Goal: Feedback & Contribution: Leave review/rating

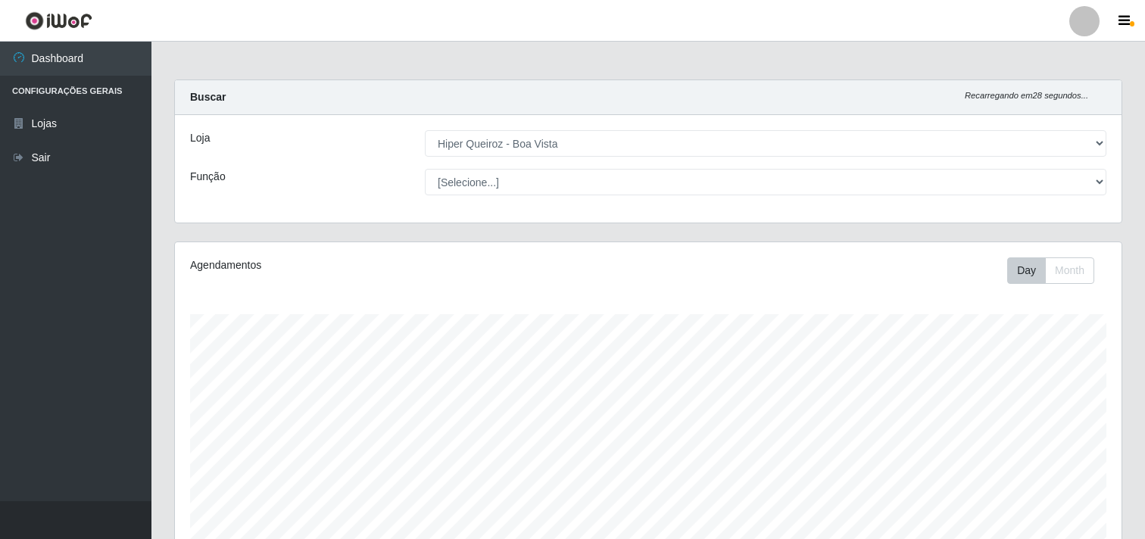
select select "514"
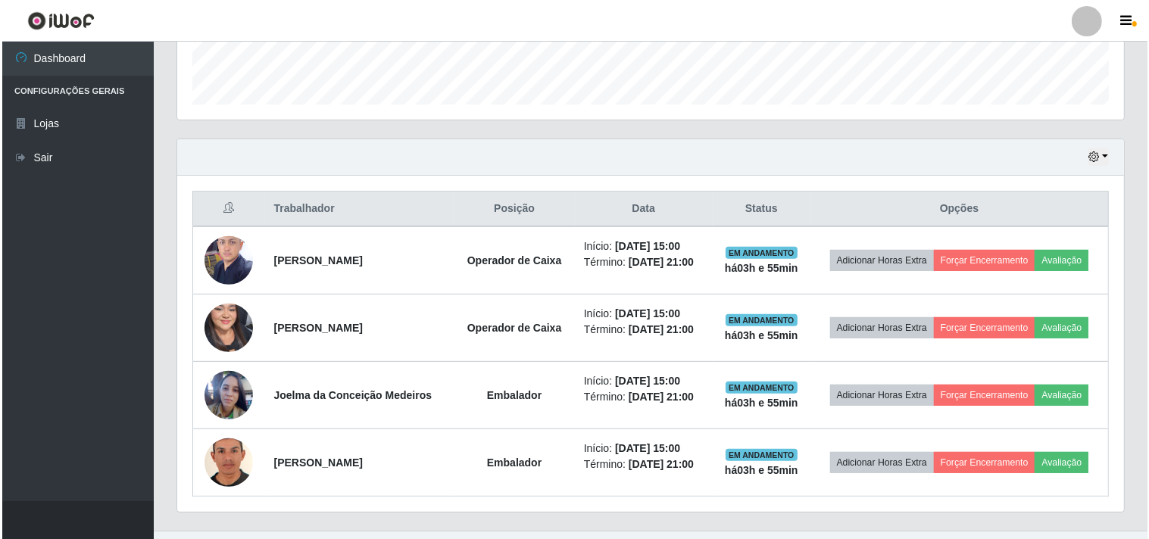
scroll to position [466, 0]
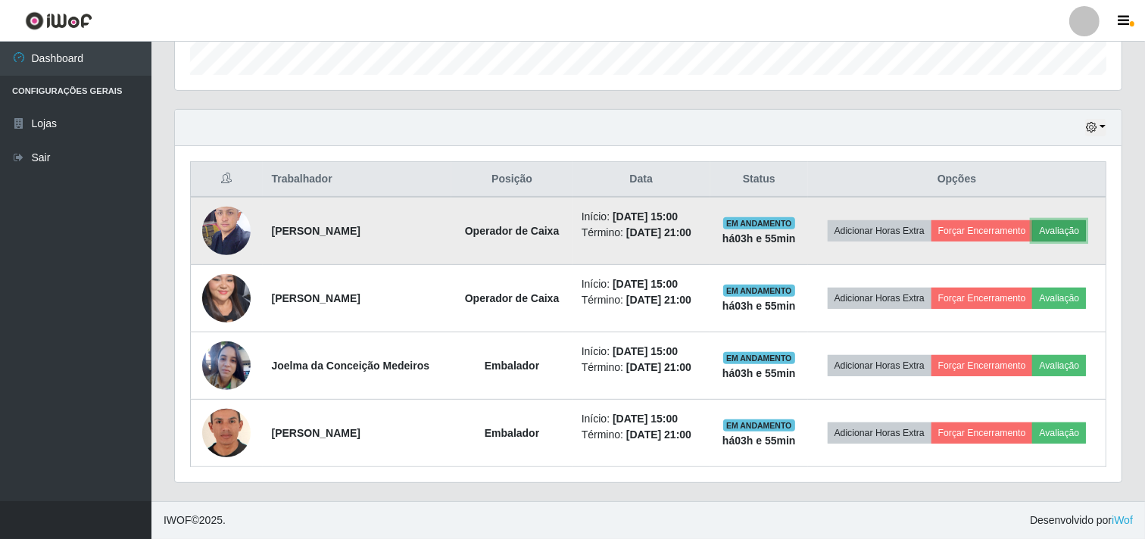
click at [1080, 237] on button "Avaliação" at bounding box center [1059, 230] width 54 height 21
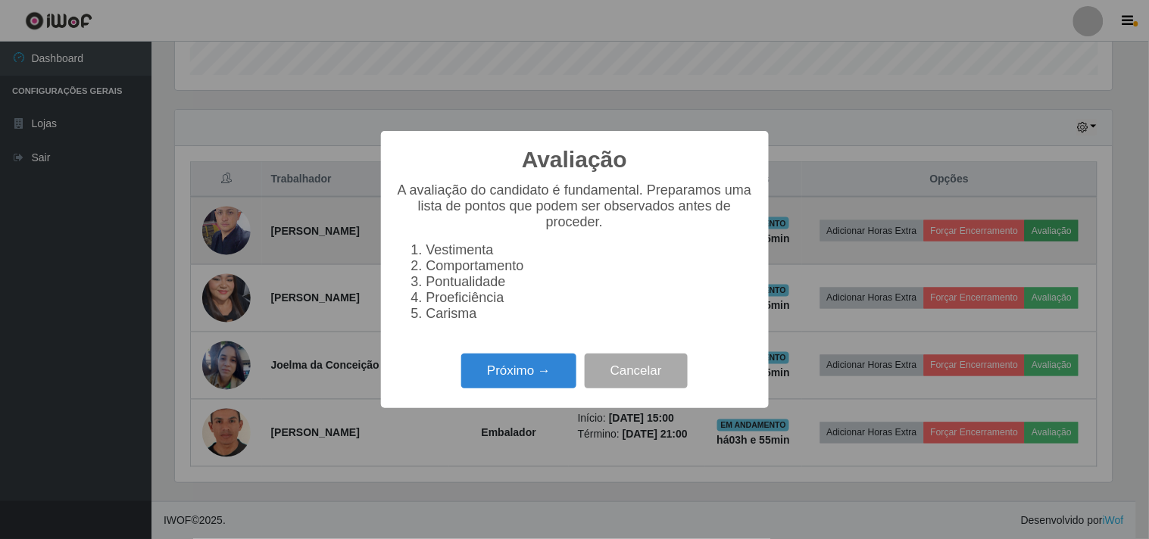
scroll to position [314, 937]
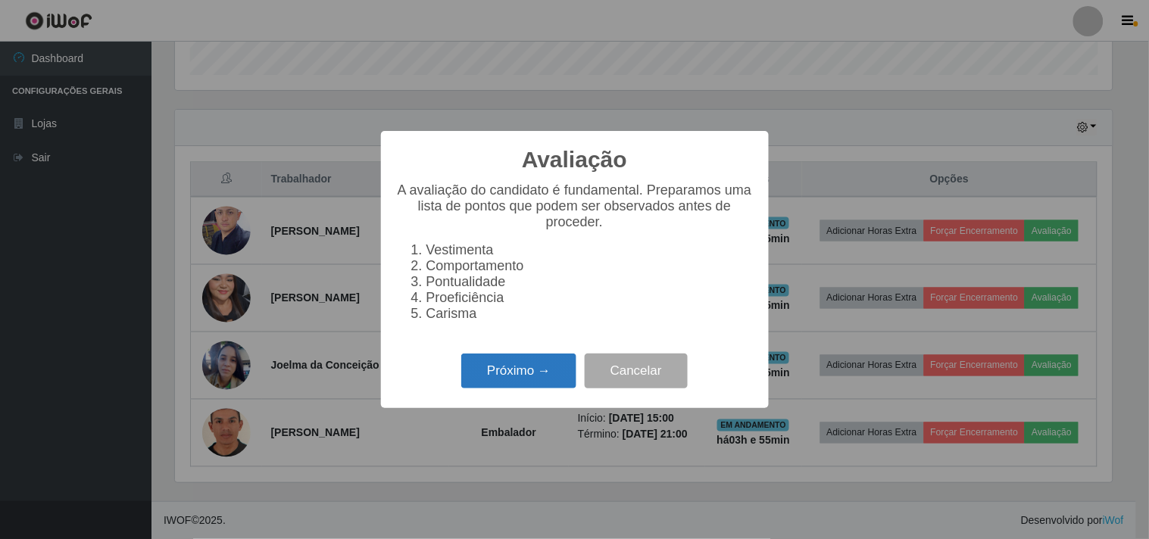
click at [541, 373] on button "Próximo →" at bounding box center [518, 372] width 115 height 36
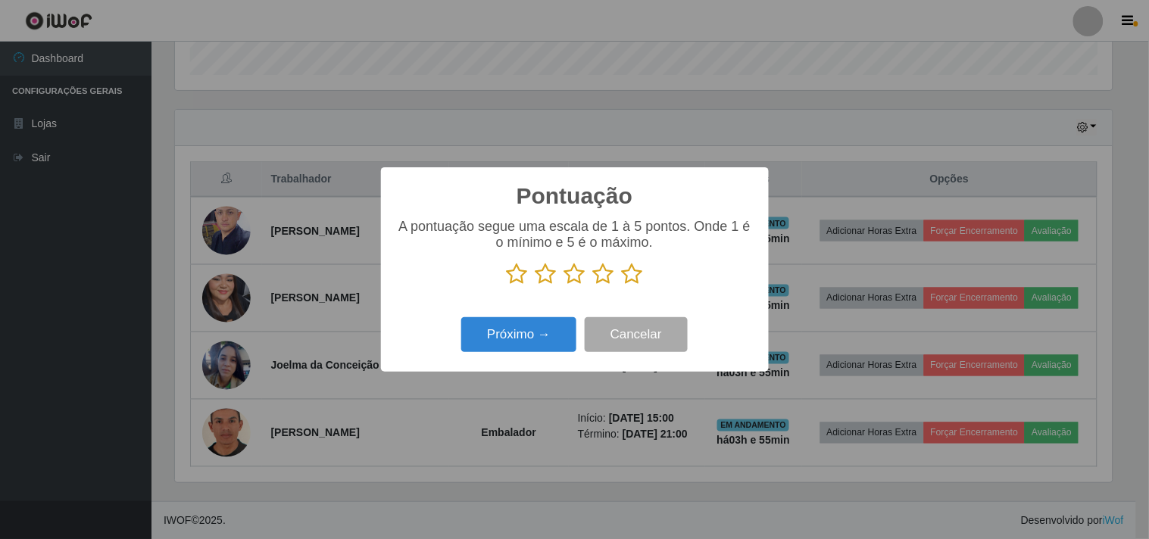
drag, startPoint x: 638, startPoint y: 276, endPoint x: 625, endPoint y: 277, distance: 13.7
click at [638, 276] on icon at bounding box center [632, 274] width 21 height 23
click at [622, 285] on input "radio" at bounding box center [622, 285] width 0 height 0
click at [513, 335] on button "Próximo →" at bounding box center [518, 335] width 115 height 36
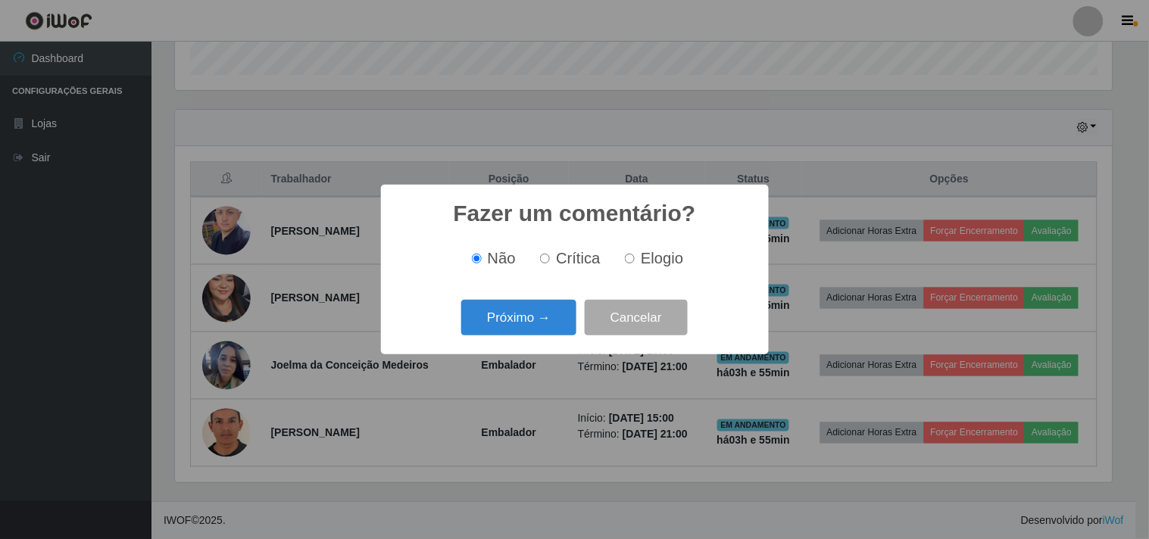
click at [642, 265] on span "Elogio" at bounding box center [662, 258] width 42 height 17
click at [635, 264] on input "Elogio" at bounding box center [630, 259] width 10 height 10
radio input "true"
click at [527, 319] on button "Próximo →" at bounding box center [518, 318] width 115 height 36
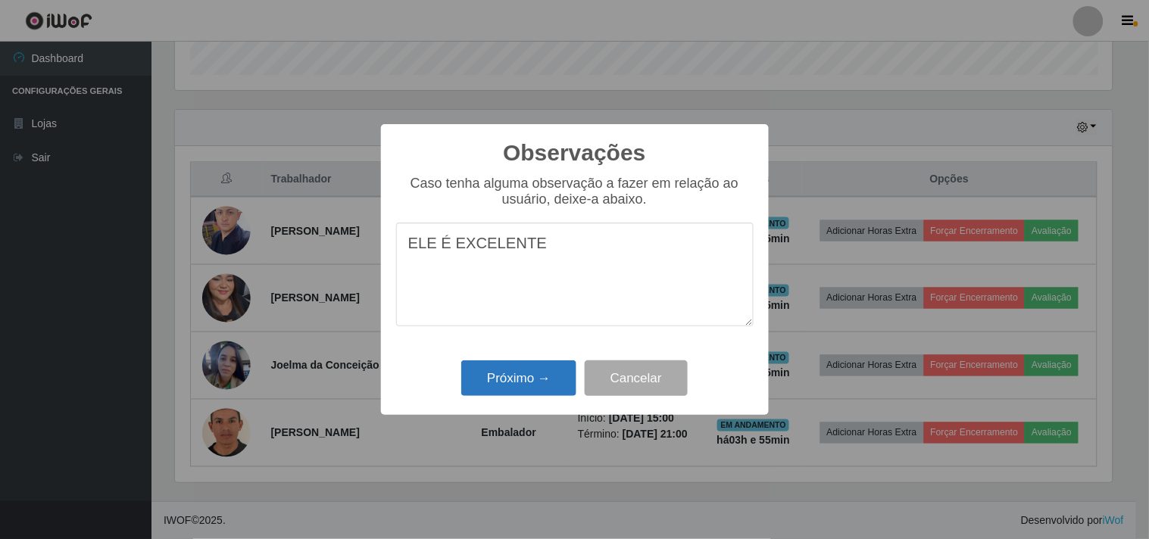
type textarea "ELE É EXCELENTE"
click at [510, 379] on button "Próximo →" at bounding box center [518, 378] width 115 height 36
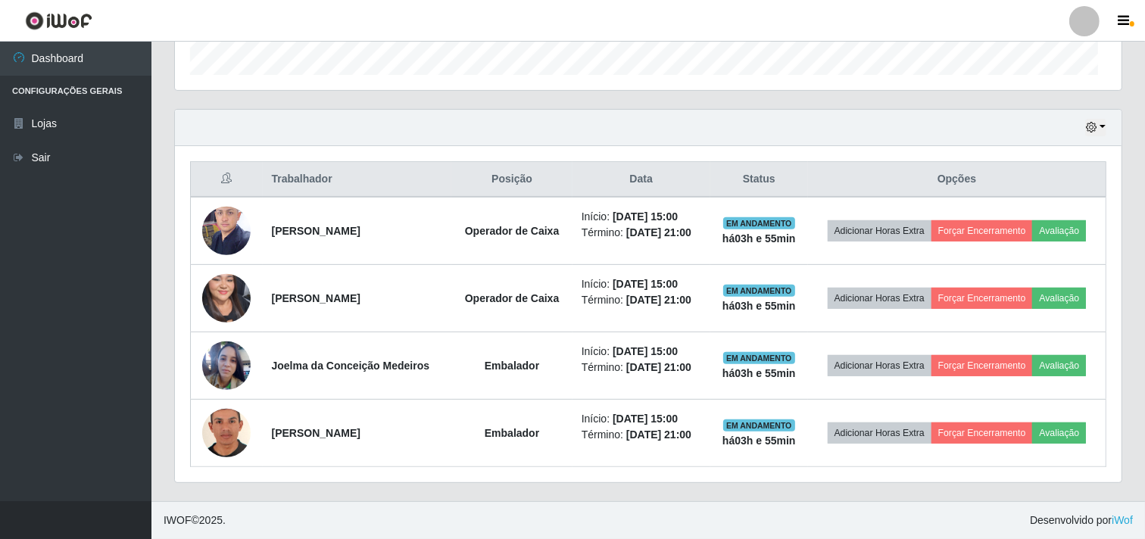
scroll to position [314, 947]
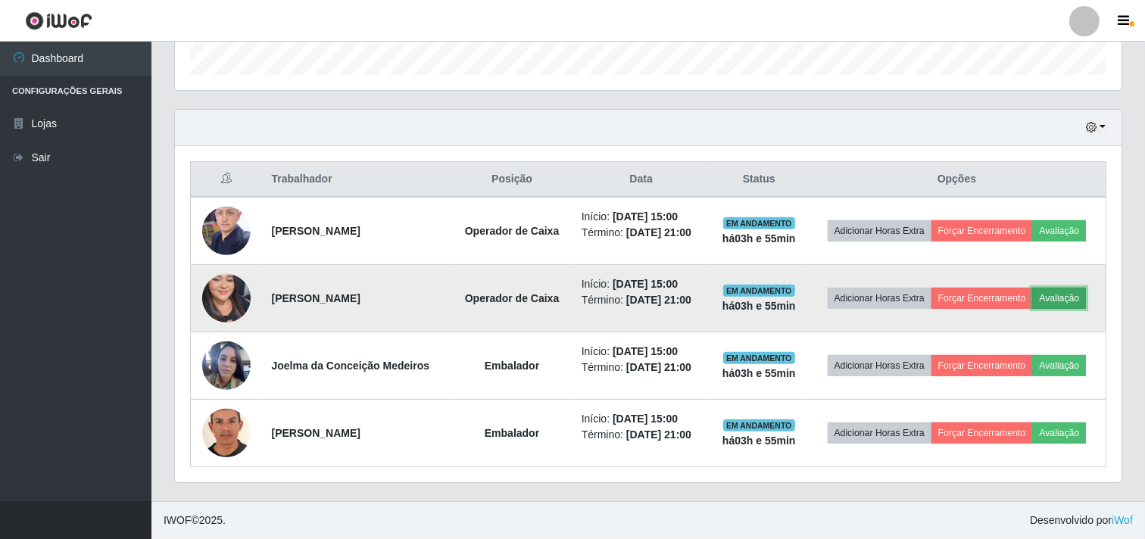
click at [1064, 294] on button "Avaliação" at bounding box center [1059, 298] width 54 height 21
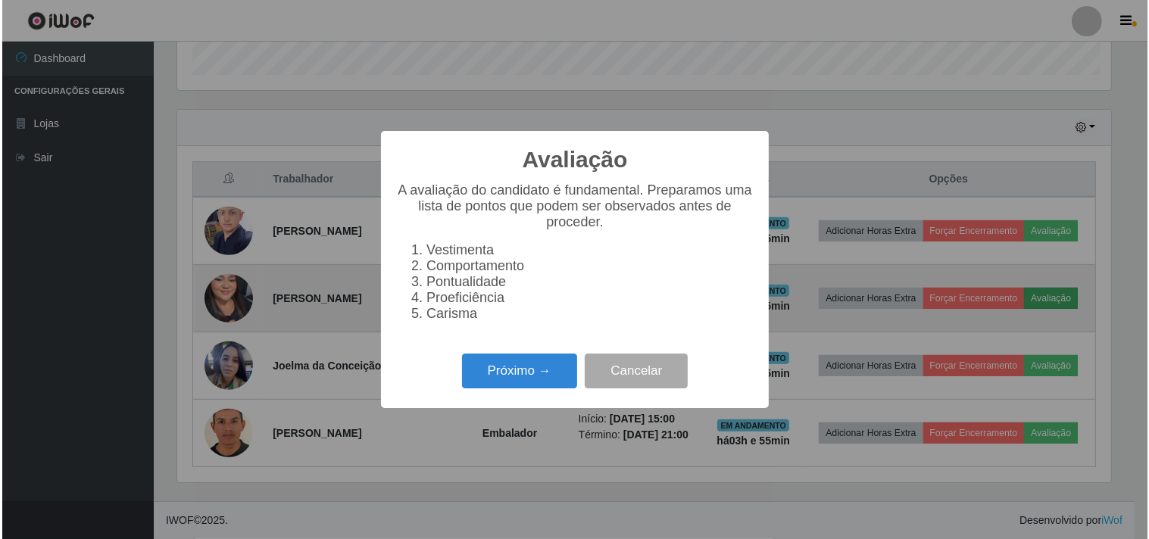
scroll to position [314, 937]
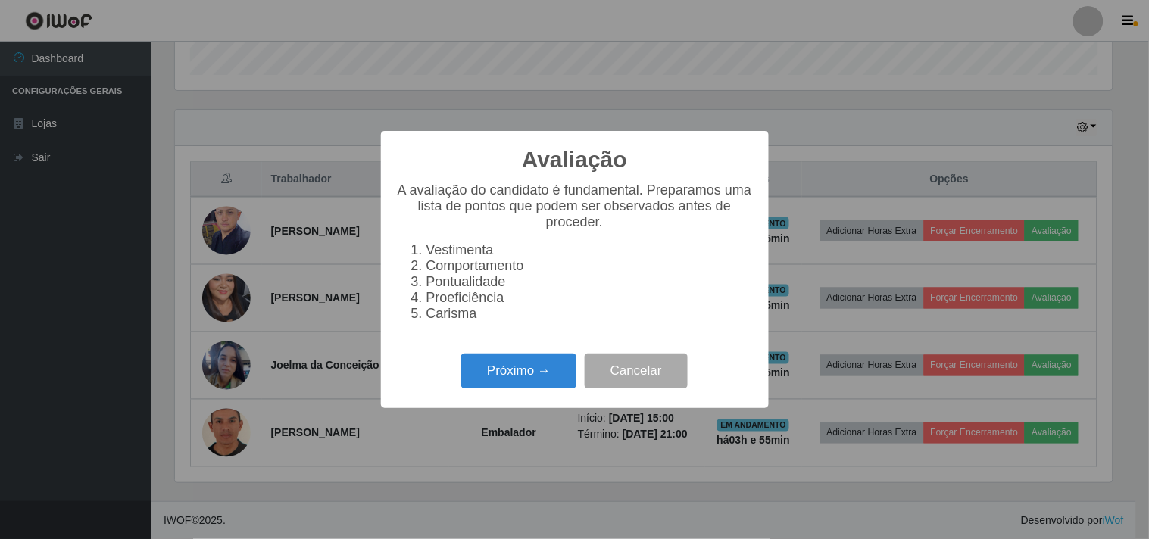
click at [525, 358] on div "Próximo → Cancelar" at bounding box center [574, 370] width 357 height 43
click at [526, 373] on button "Próximo →" at bounding box center [518, 372] width 115 height 36
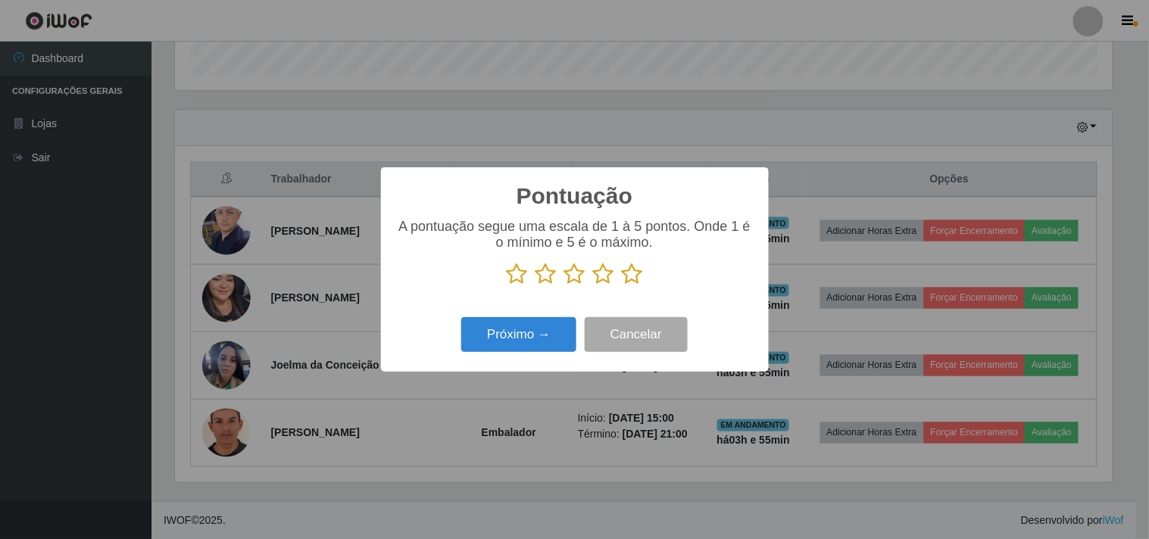
scroll to position [756947, 756324]
click at [637, 270] on icon at bounding box center [632, 274] width 21 height 23
click at [622, 285] on input "radio" at bounding box center [622, 285] width 0 height 0
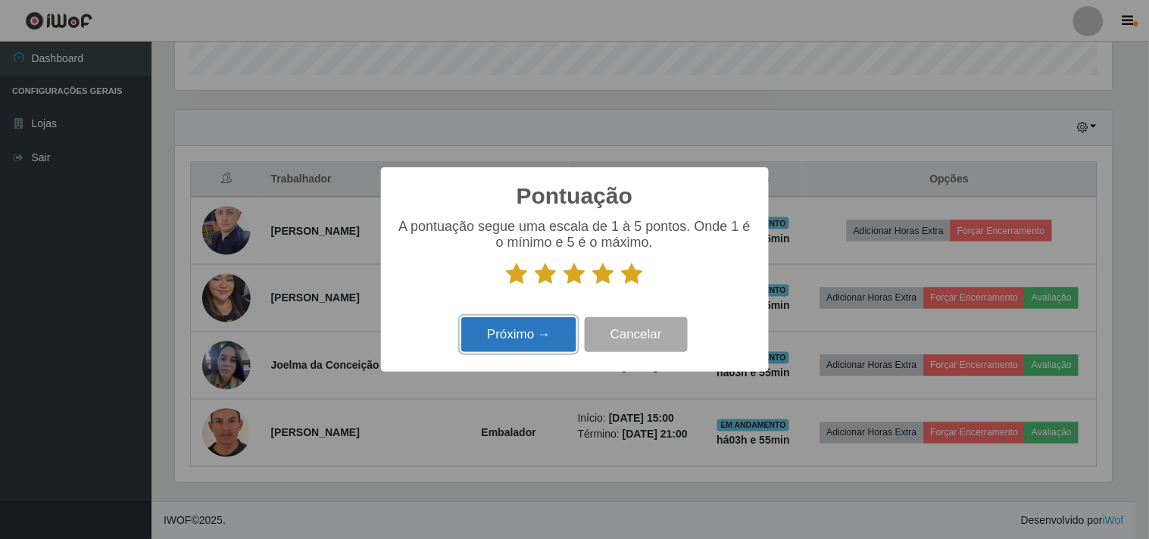
click at [538, 348] on button "Próximo →" at bounding box center [518, 335] width 115 height 36
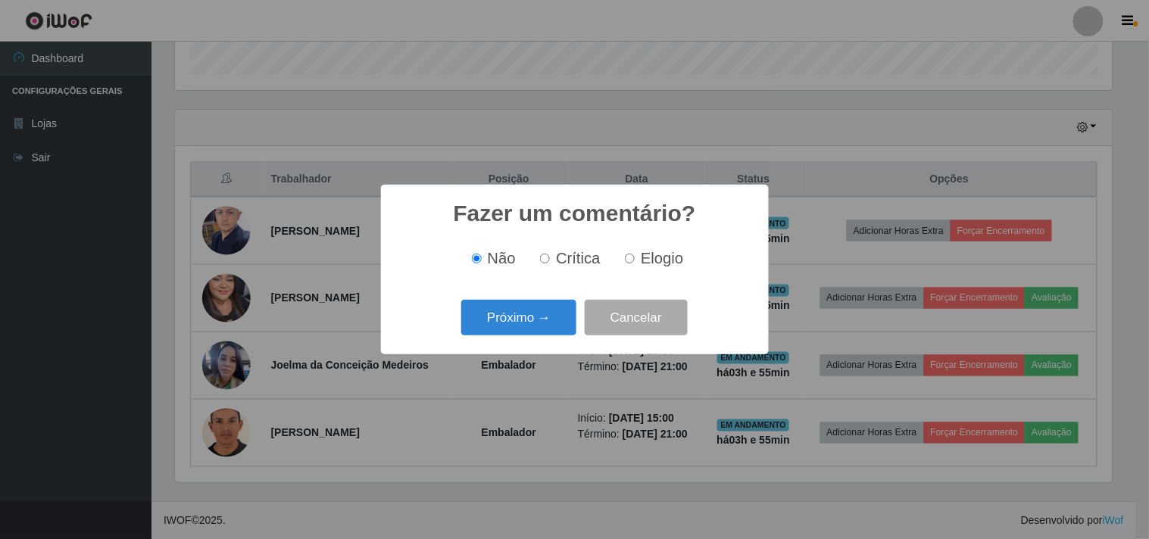
click at [651, 262] on span "Elogio" at bounding box center [662, 258] width 42 height 17
click at [635, 262] on input "Elogio" at bounding box center [630, 259] width 10 height 10
radio input "true"
click at [557, 315] on button "Próximo →" at bounding box center [518, 318] width 115 height 36
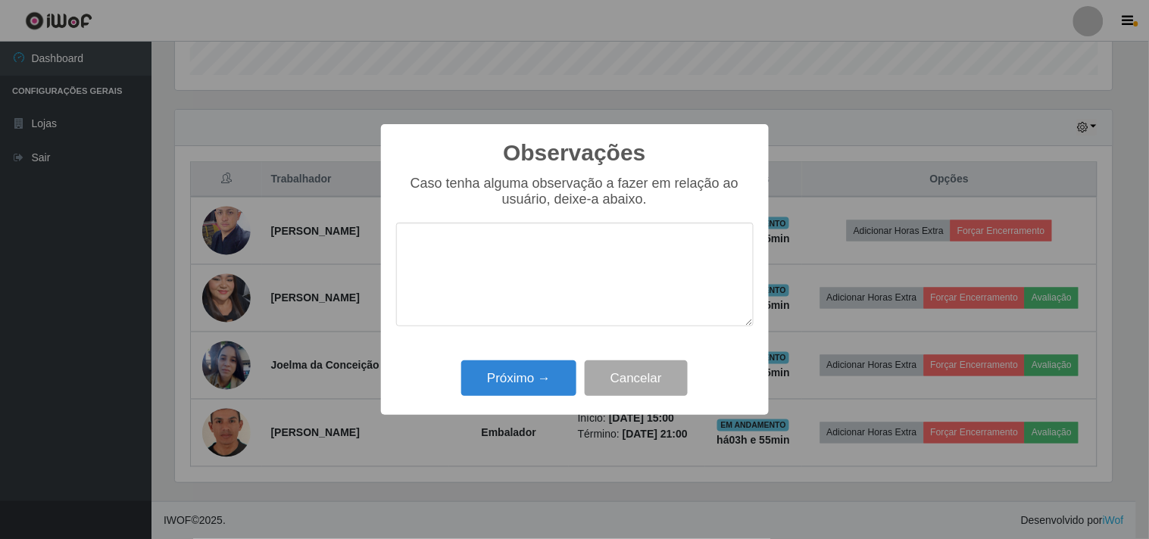
click at [490, 274] on textarea at bounding box center [574, 275] width 357 height 104
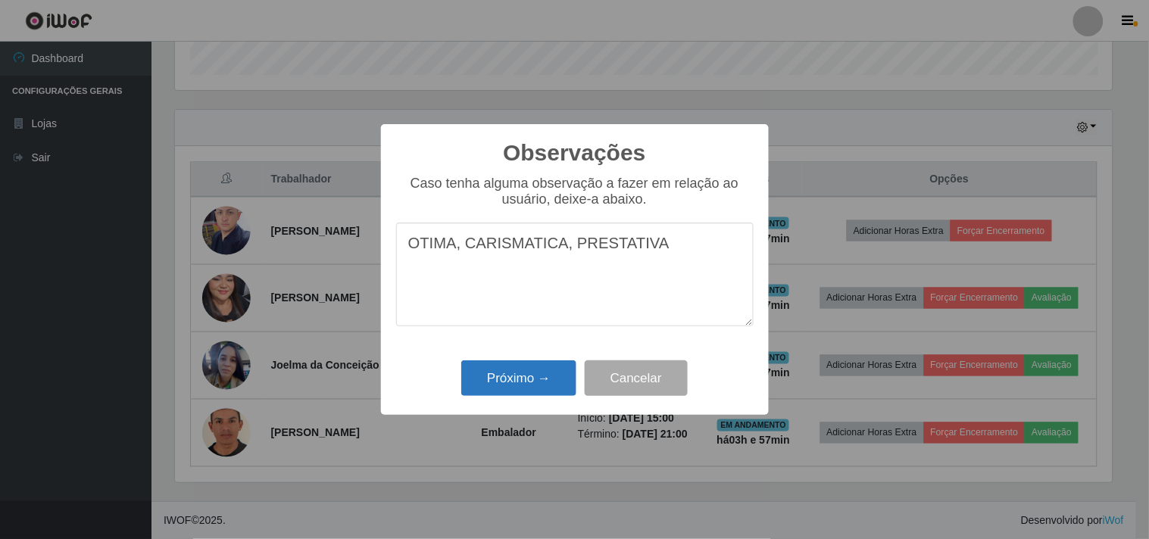
type textarea "OTIMA, CARISMATICA, PRESTATIVA"
click at [478, 382] on button "Próximo →" at bounding box center [518, 378] width 115 height 36
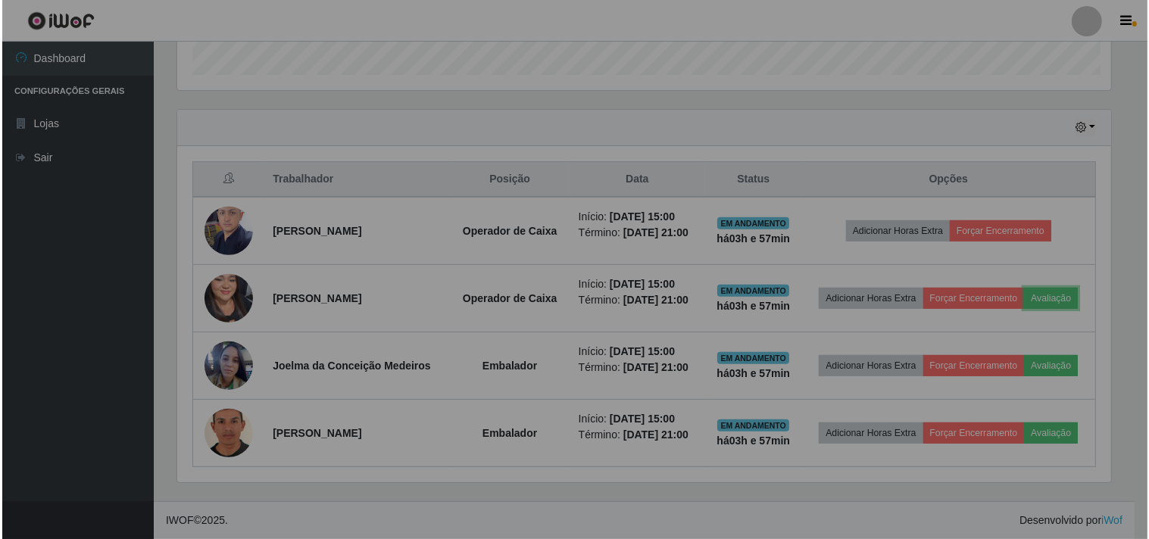
scroll to position [314, 947]
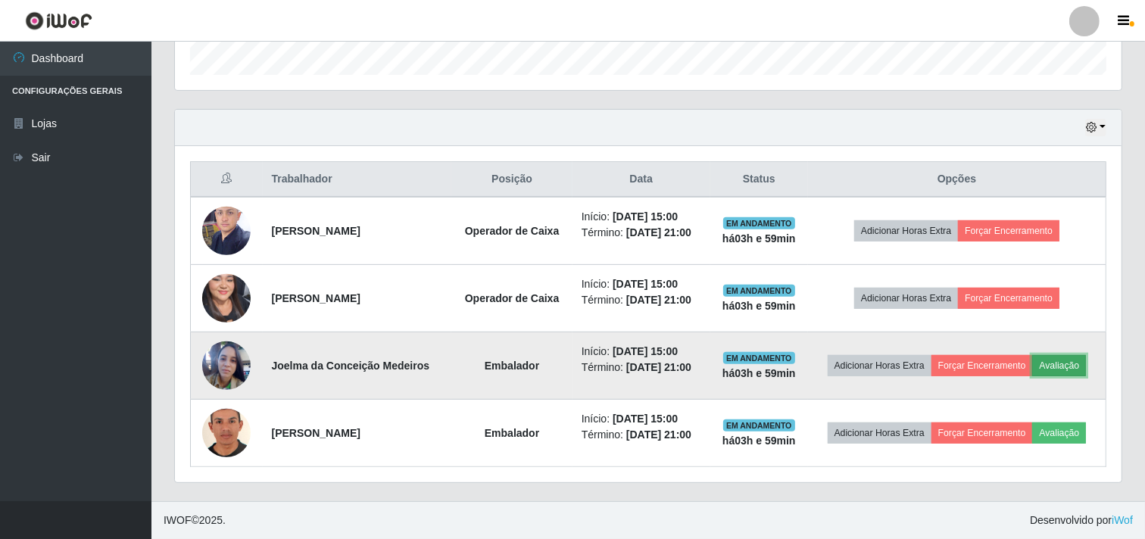
click at [1081, 359] on button "Avaliação" at bounding box center [1059, 365] width 54 height 21
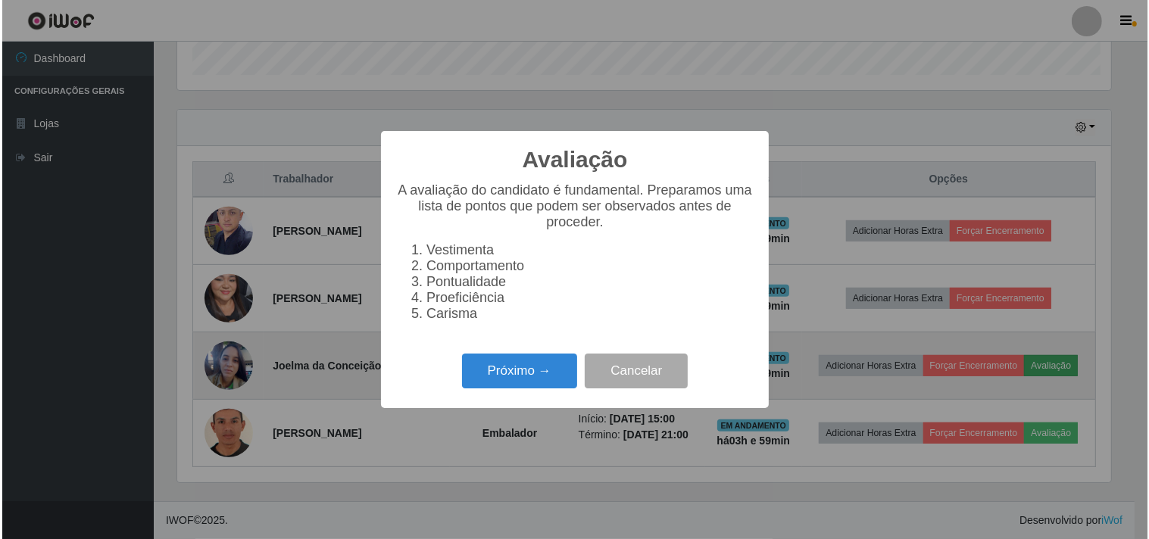
scroll to position [314, 937]
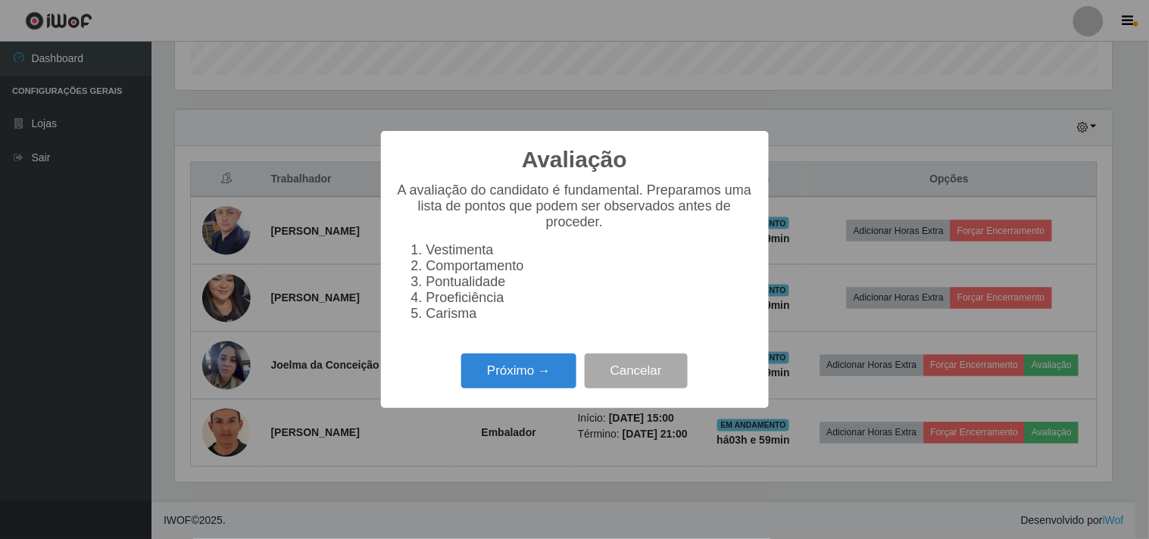
drag, startPoint x: 524, startPoint y: 388, endPoint x: 520, endPoint y: 398, distance: 10.5
click at [520, 392] on div "Próximo → Cancelar" at bounding box center [574, 370] width 357 height 43
click at [501, 388] on button "Próximo →" at bounding box center [518, 372] width 115 height 36
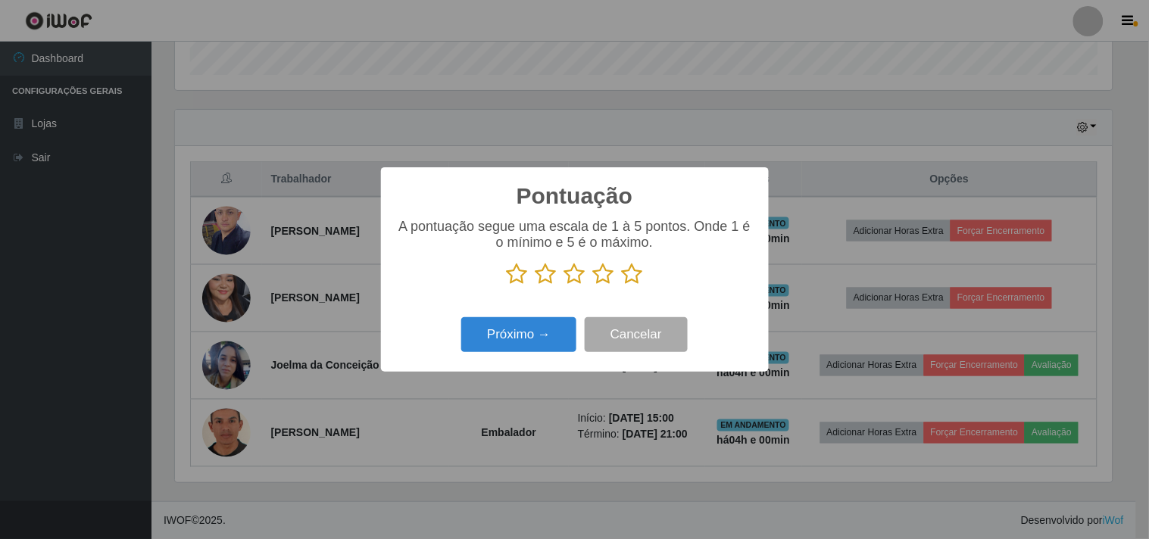
scroll to position [756947, 756324]
click at [631, 281] on icon at bounding box center [632, 274] width 21 height 23
click at [622, 285] on input "radio" at bounding box center [622, 285] width 0 height 0
click at [558, 342] on button "Próximo →" at bounding box center [518, 335] width 115 height 36
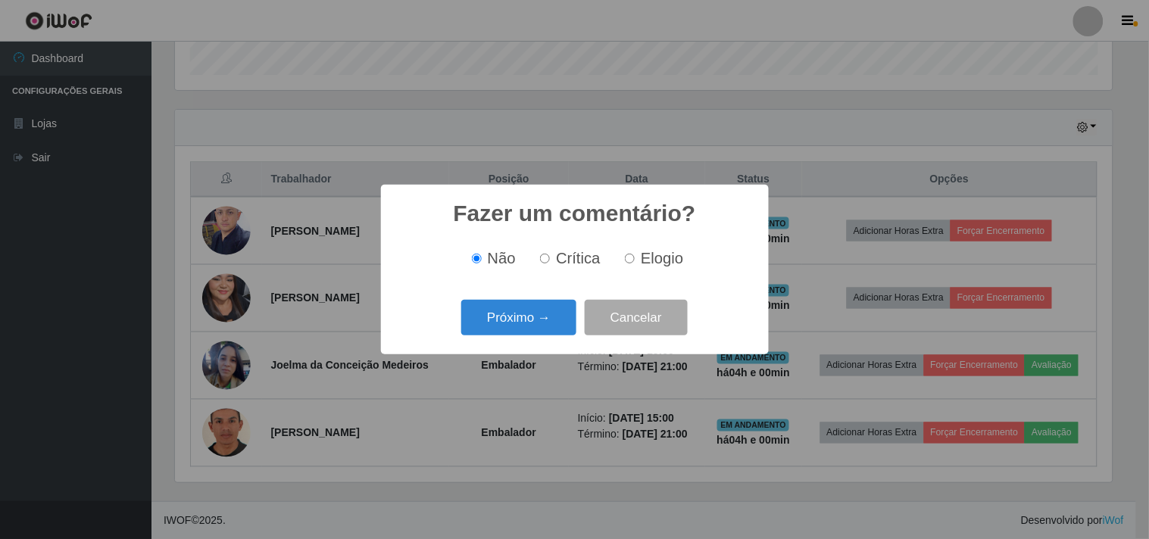
click at [631, 265] on label "Elogio" at bounding box center [651, 258] width 64 height 17
click at [631, 264] on input "Elogio" at bounding box center [630, 259] width 10 height 10
radio input "true"
click at [565, 309] on button "Próximo →" at bounding box center [518, 318] width 115 height 36
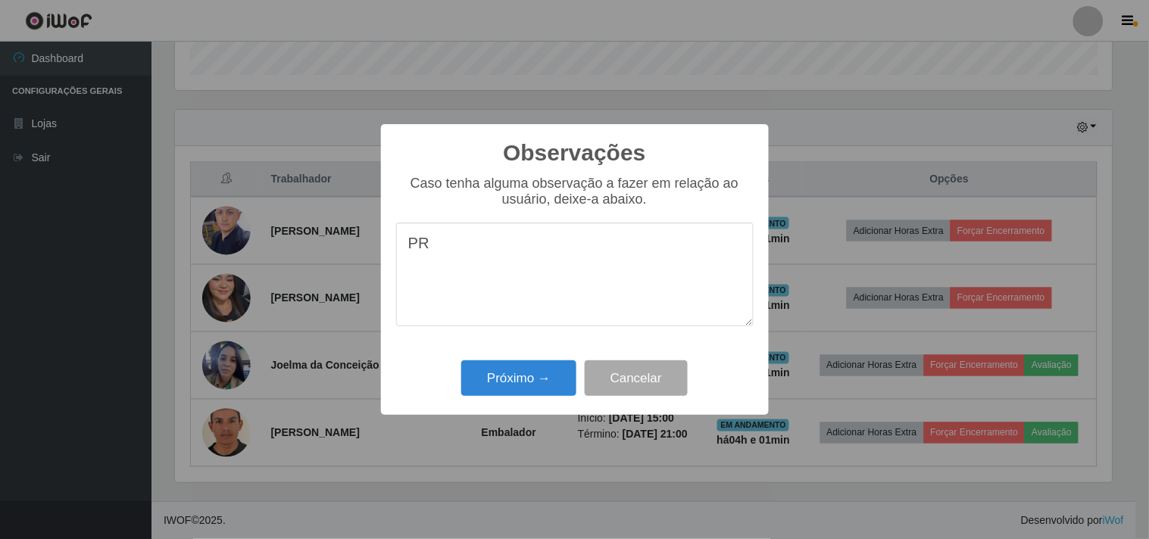
type textarea "P"
type textarea "AGIL E DESENROLADA."
click at [501, 402] on div "Observações × Caso tenha alguma observação a fazer em relação ao usuário, deixe…" at bounding box center [575, 270] width 388 height 292
click at [505, 396] on button "Próximo →" at bounding box center [518, 378] width 115 height 36
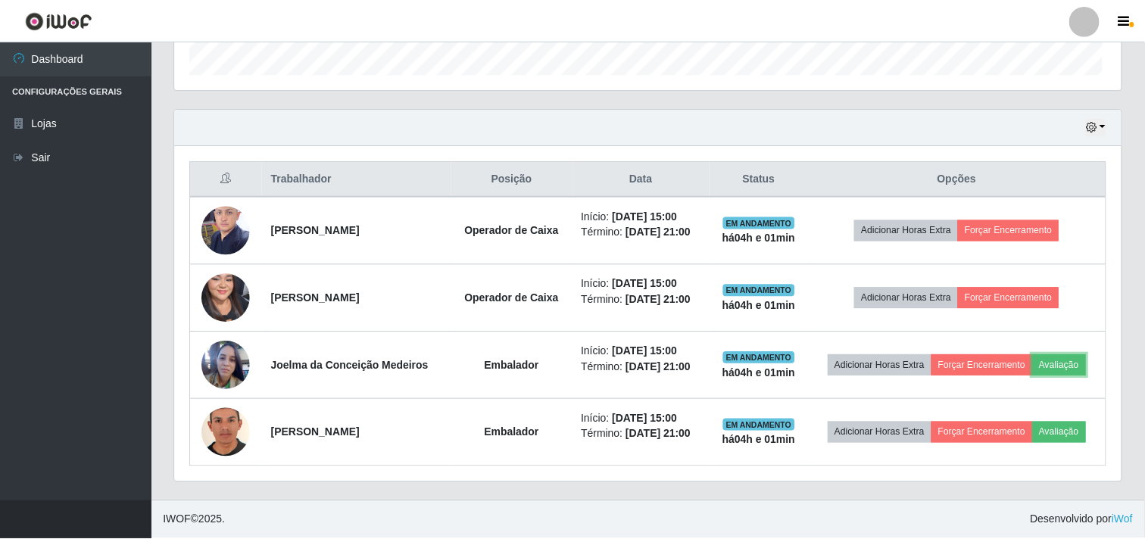
scroll to position [314, 947]
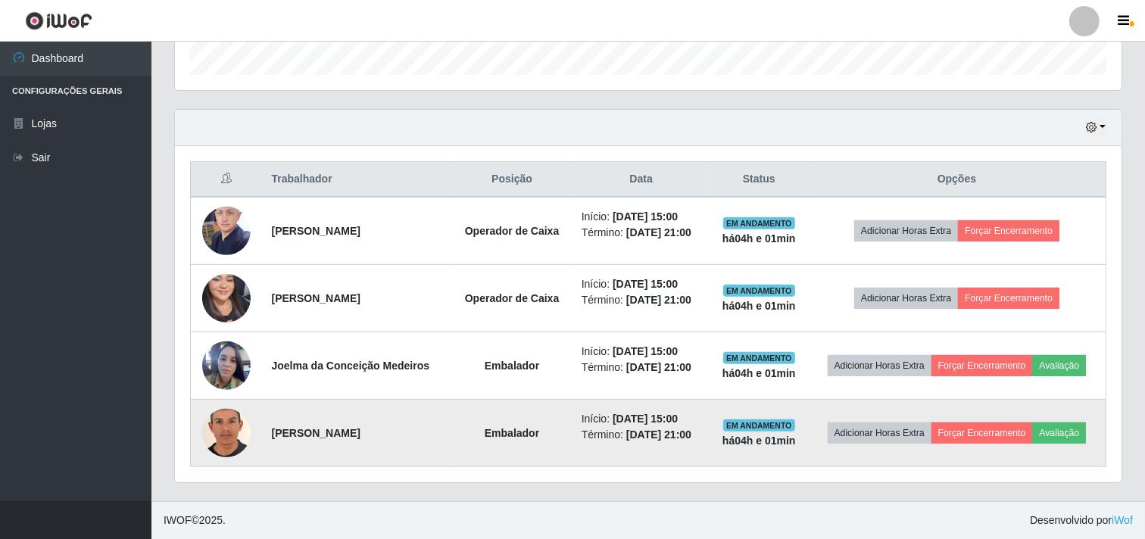
click at [1072, 444] on td "Adicionar Horas Extra Forçar Encerramento Avaliação" at bounding box center [957, 433] width 298 height 67
click at [1072, 435] on button "Avaliação" at bounding box center [1059, 433] width 54 height 21
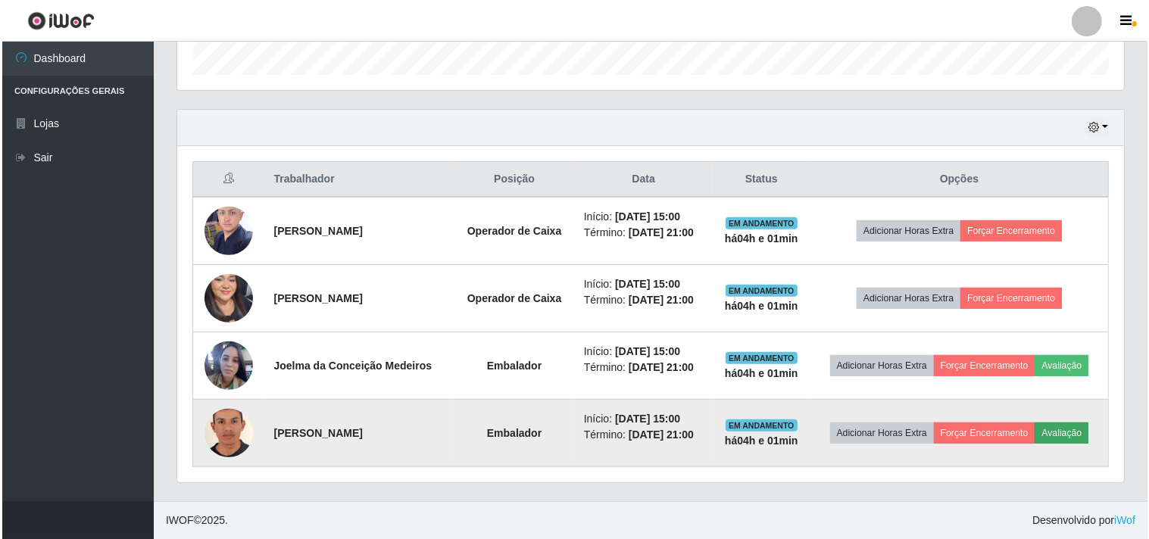
scroll to position [314, 937]
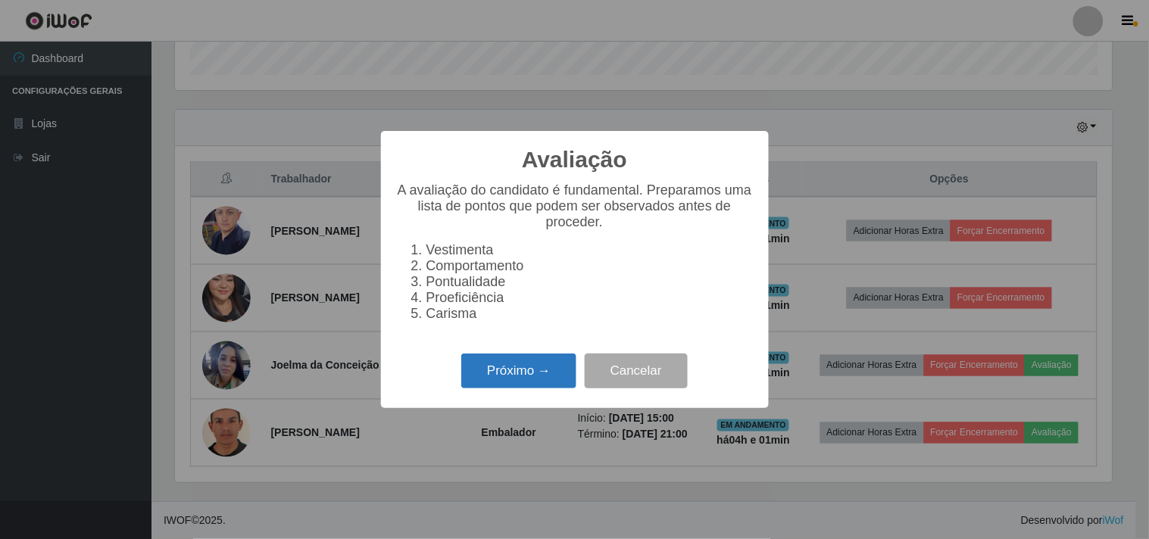
click at [512, 367] on button "Próximo →" at bounding box center [518, 372] width 115 height 36
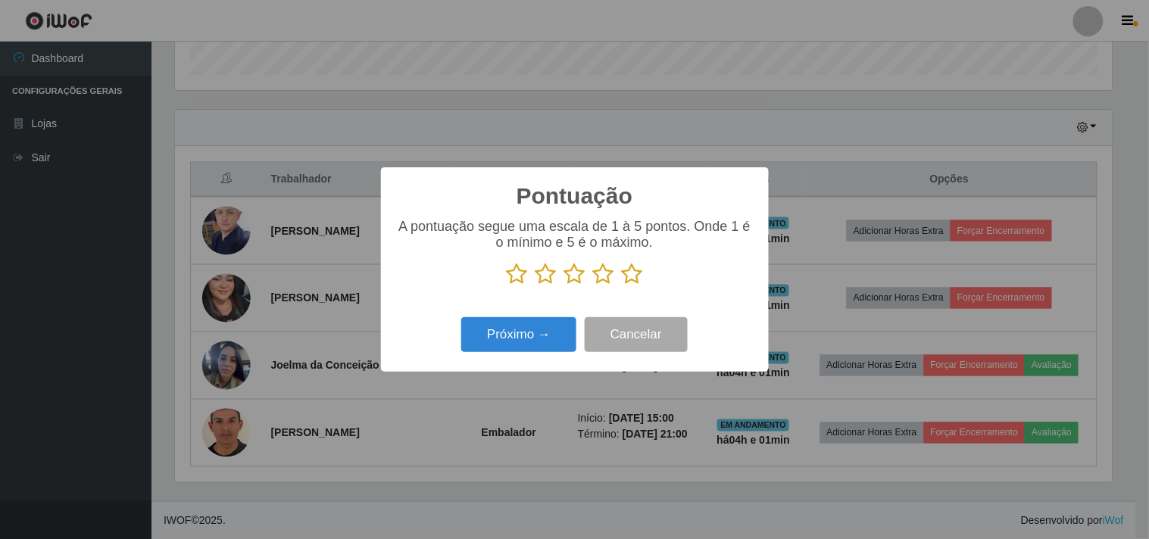
scroll to position [756947, 756324]
click at [632, 273] on icon at bounding box center [632, 274] width 21 height 23
click at [622, 285] on input "radio" at bounding box center [622, 285] width 0 height 0
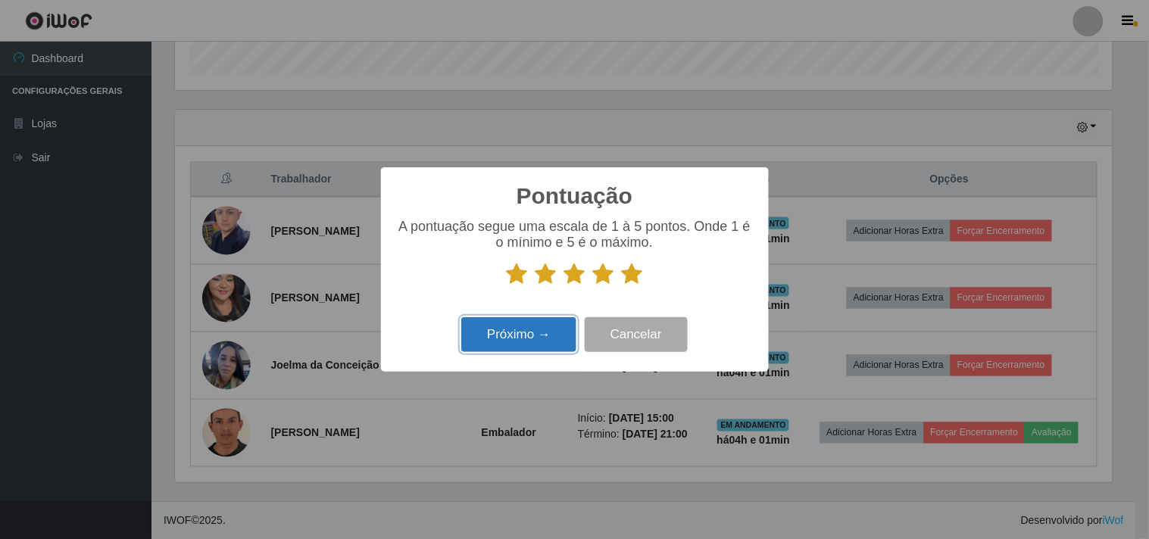
click at [547, 335] on button "Próximo →" at bounding box center [518, 335] width 115 height 36
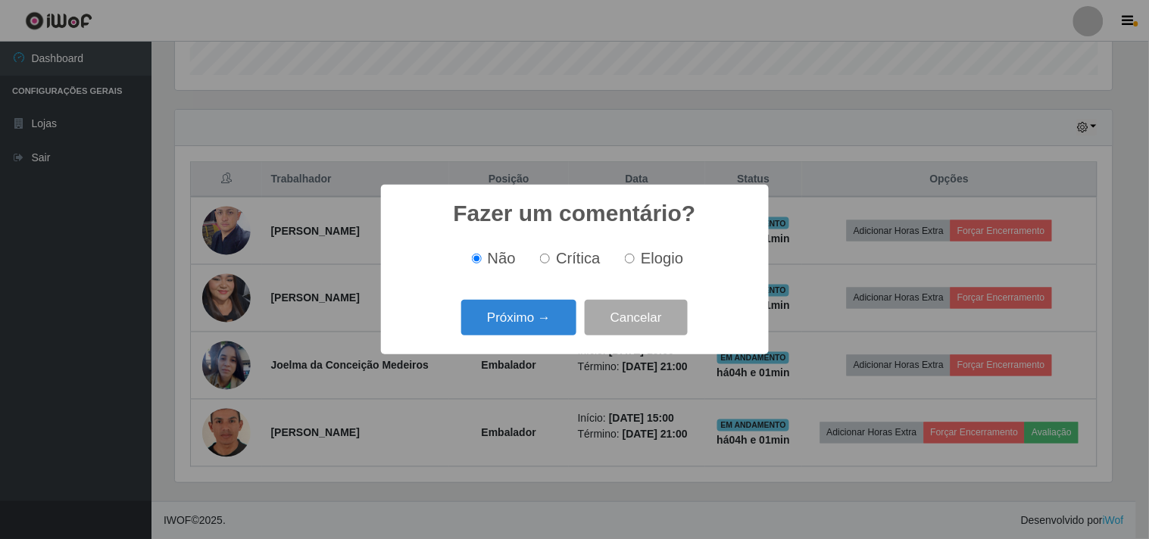
click at [649, 254] on span "Elogio" at bounding box center [662, 258] width 42 height 17
click at [635, 254] on input "Elogio" at bounding box center [630, 259] width 10 height 10
radio input "true"
click at [505, 331] on button "Próximo →" at bounding box center [518, 318] width 115 height 36
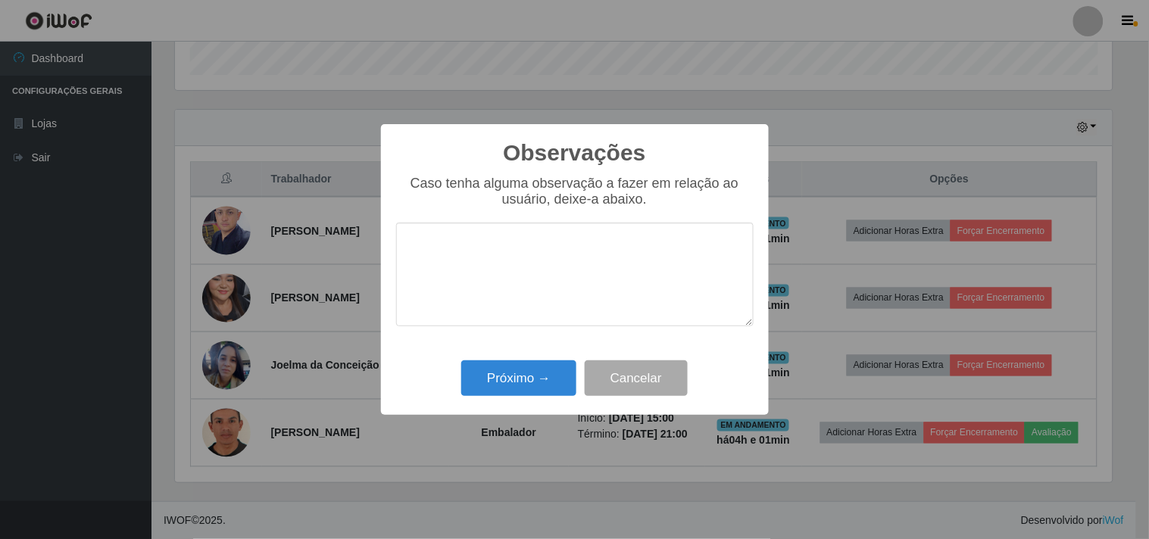
click at [576, 275] on textarea at bounding box center [574, 275] width 357 height 104
type textarea "PRESTATIVO"
click at [551, 395] on button "Próximo →" at bounding box center [518, 378] width 115 height 36
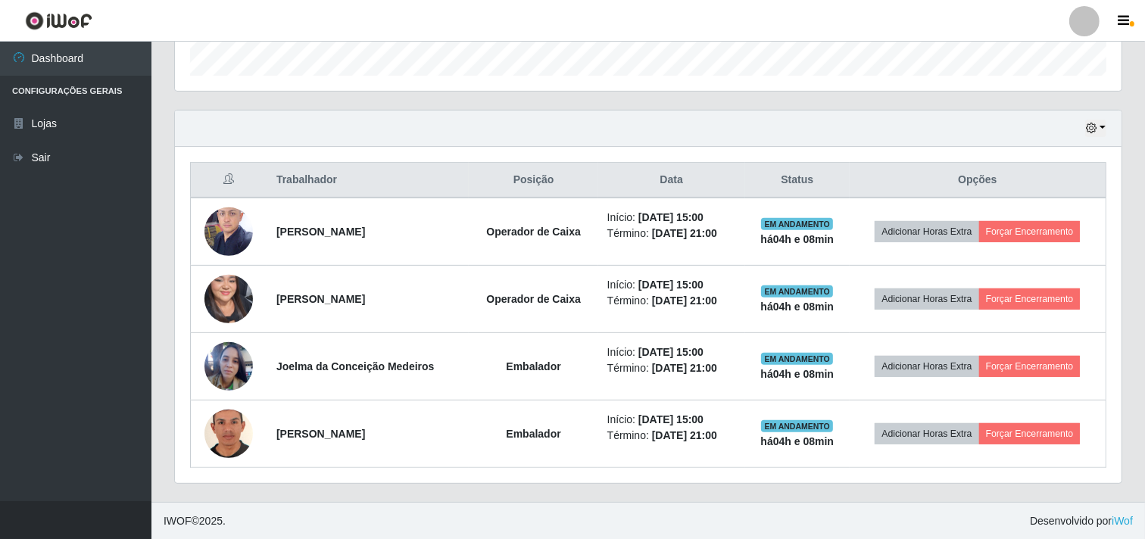
scroll to position [466, 0]
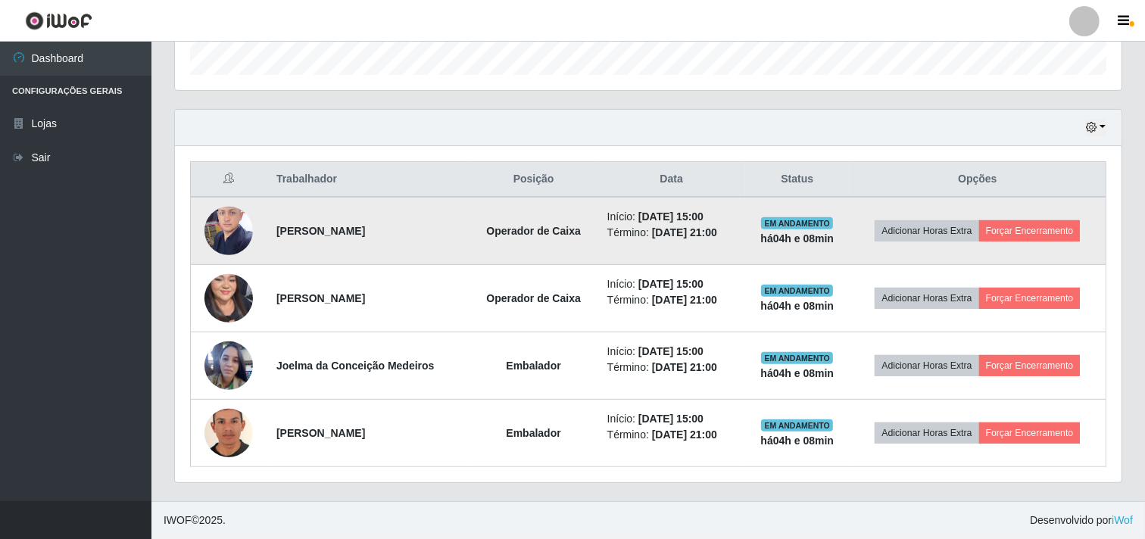
click at [220, 223] on img at bounding box center [228, 230] width 48 height 64
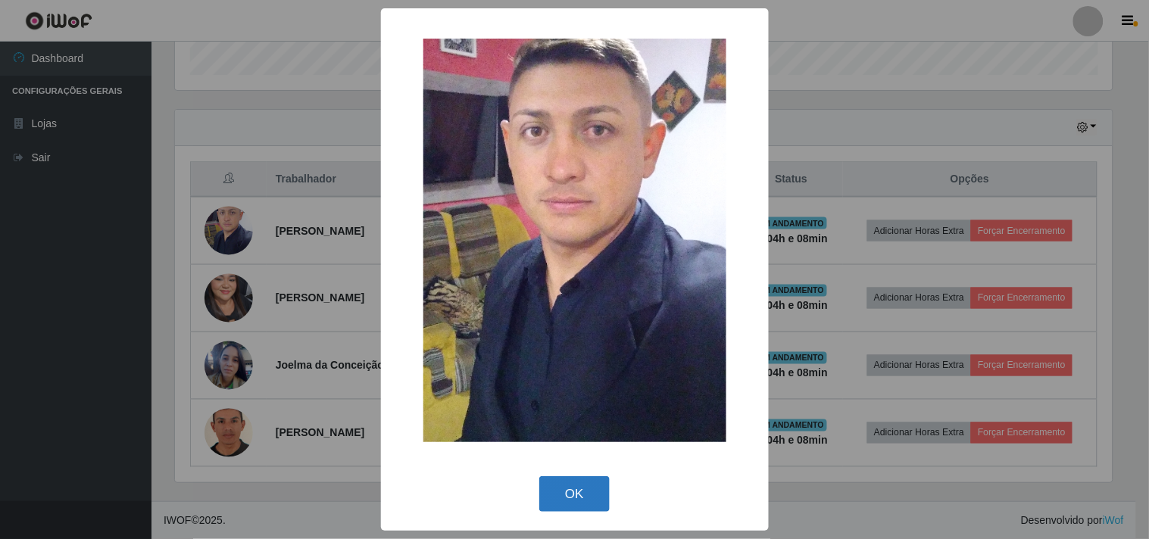
click at [594, 495] on button "OK" at bounding box center [574, 494] width 70 height 36
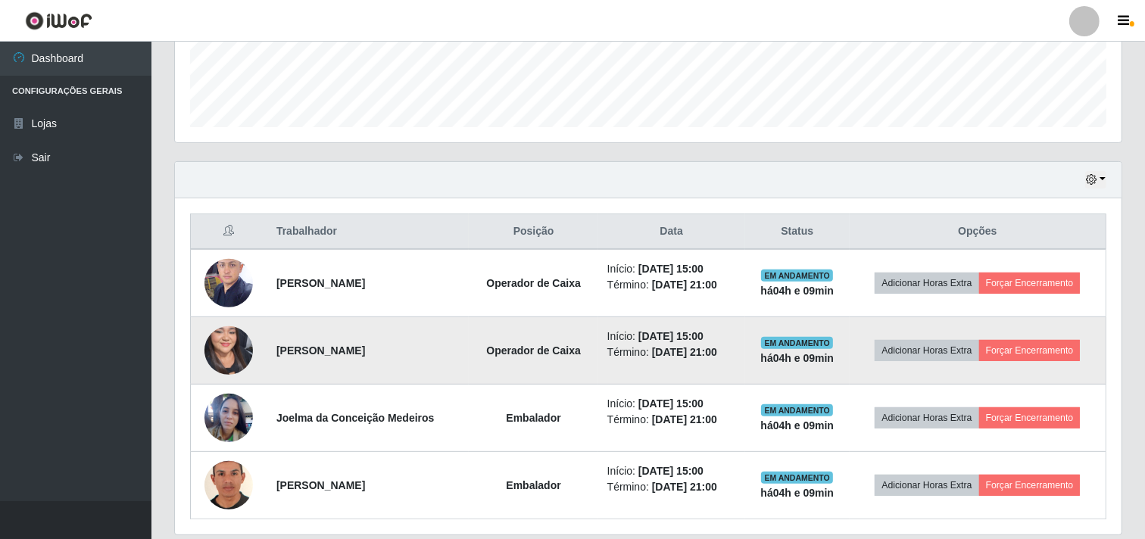
scroll to position [466, 0]
